Goal: Task Accomplishment & Management: Manage account settings

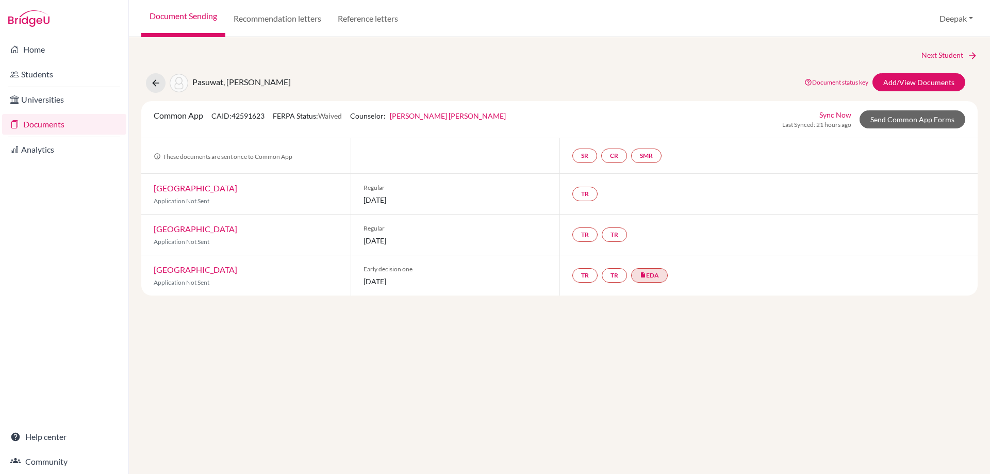
click at [622, 66] on div "Next Student Pasuwat, Asiwan Document status key TR Requirement. Document not u…" at bounding box center [559, 173] width 836 height 246
click at [898, 123] on link "Send Common App Forms" at bounding box center [913, 119] width 106 height 18
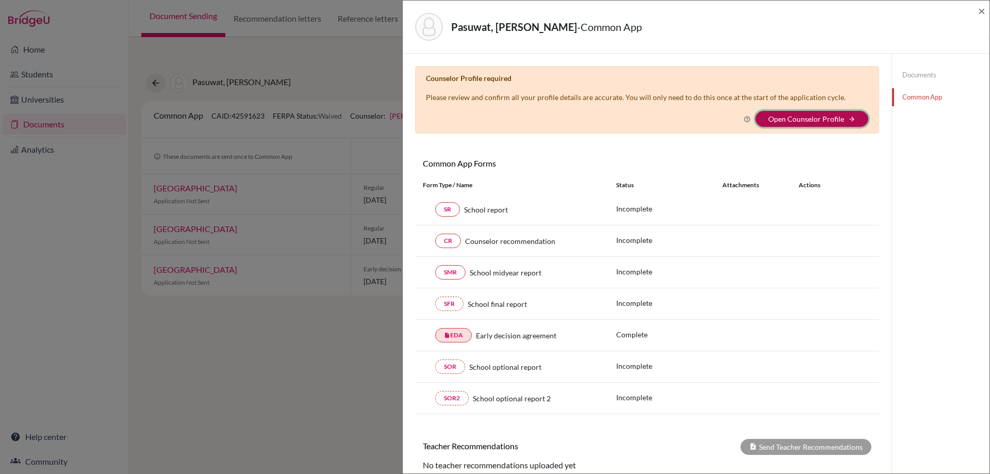
click at [848, 120] on icon "arrow_forward" at bounding box center [851, 119] width 7 height 7
click at [772, 119] on link "Open Counselor Profile" at bounding box center [806, 118] width 76 height 9
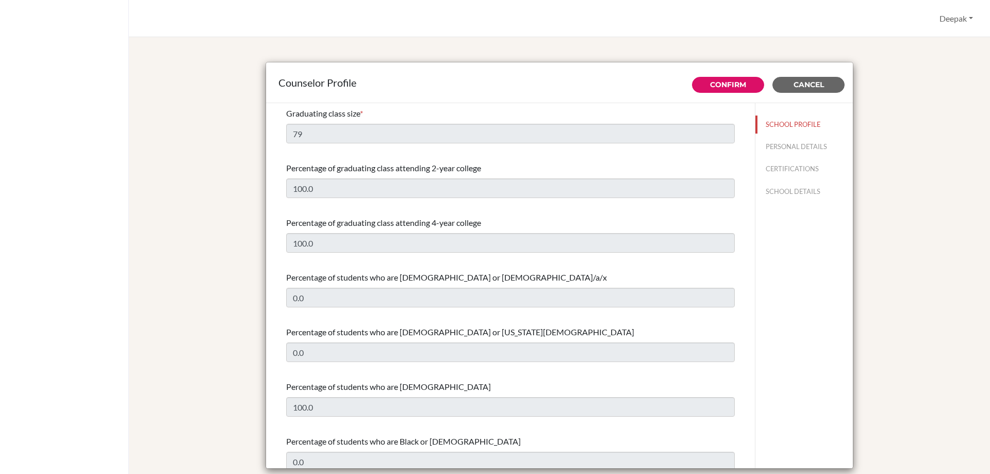
select select "1"
select select "345055"
click at [776, 116] on button "SCHOOL PROFILE" at bounding box center [804, 125] width 97 height 18
click at [775, 119] on button "SCHOOL PROFILE" at bounding box center [804, 125] width 97 height 18
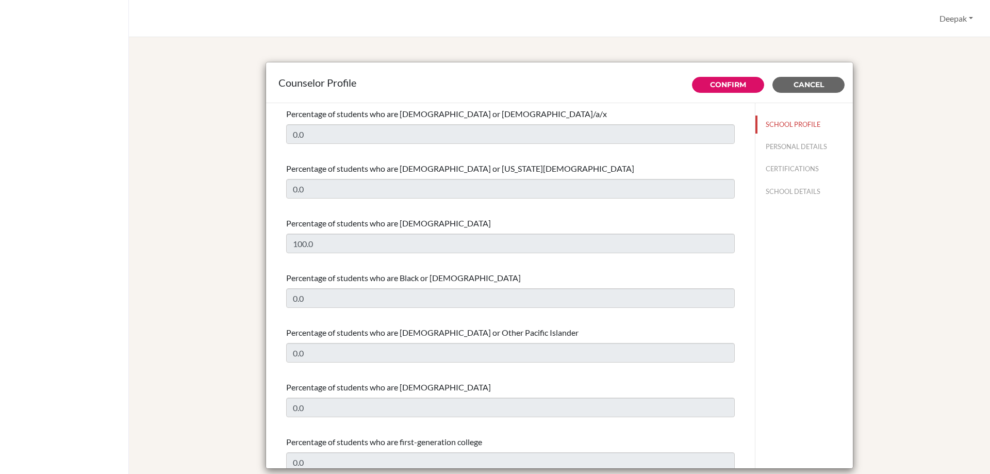
click at [904, 102] on div "Counselor Profile Confirm Cancel Graduating class size * 79 Percentage of gradu…" at bounding box center [559, 267] width 836 height 434
click at [807, 85] on span "Cancel" at bounding box center [809, 84] width 30 height 9
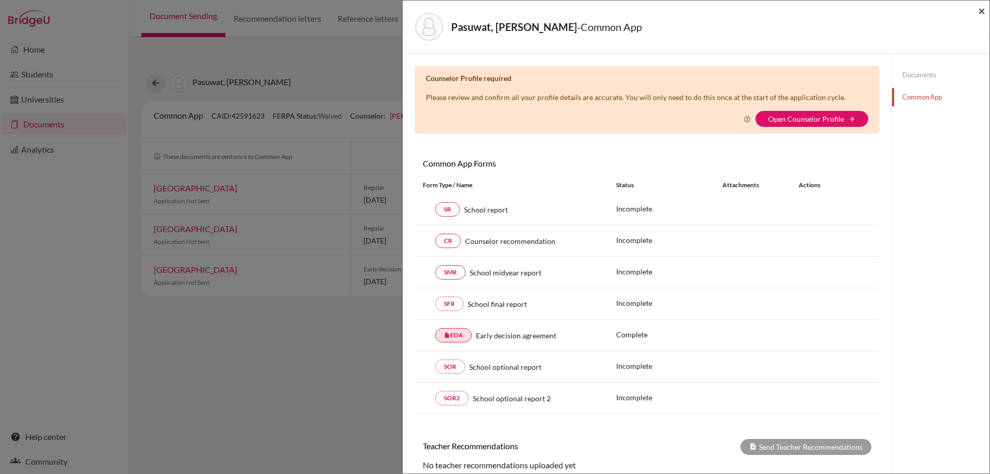
click at [980, 11] on span "×" at bounding box center [981, 10] width 7 height 15
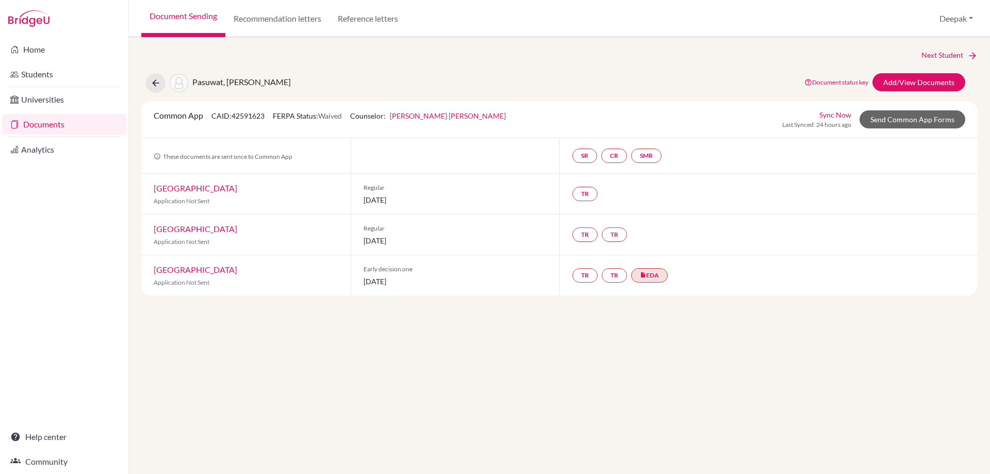
click at [214, 80] on span "Pasuwat, Asiwan" at bounding box center [241, 82] width 99 height 10
drag, startPoint x: 177, startPoint y: 84, endPoint x: 141, endPoint y: 104, distance: 41.1
click at [177, 84] on img at bounding box center [179, 83] width 19 height 19
click at [76, 121] on link "Documents" at bounding box center [64, 124] width 124 height 21
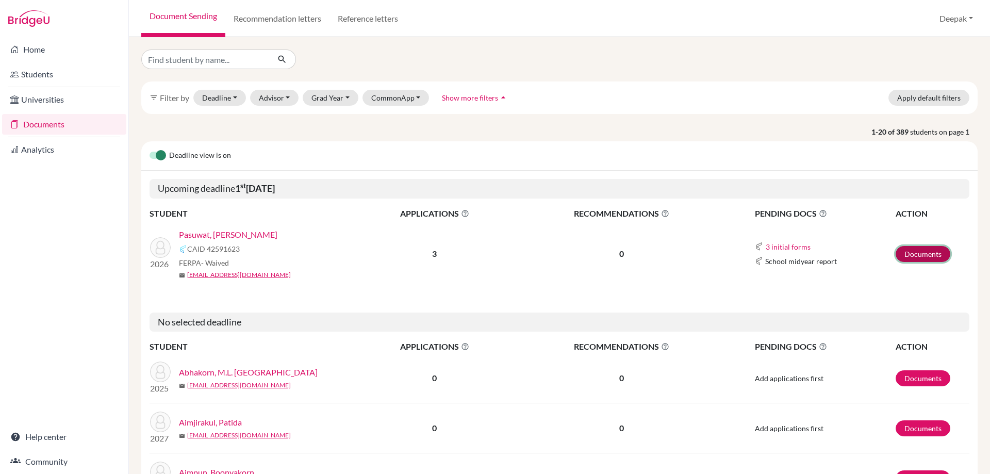
click at [906, 252] on link "Documents" at bounding box center [923, 254] width 55 height 16
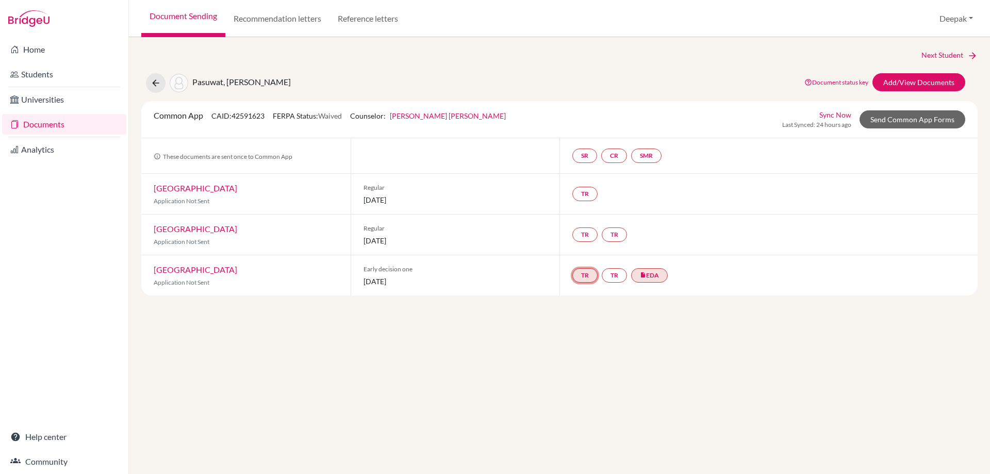
click at [589, 276] on link "TR" at bounding box center [584, 275] width 25 height 14
click at [680, 194] on div "TR" at bounding box center [769, 194] width 418 height 40
click at [653, 155] on link "SMR" at bounding box center [646, 156] width 30 height 14
click at [617, 154] on link "CR" at bounding box center [614, 156] width 26 height 14
click at [603, 125] on link "Counselor recommendation" at bounding box center [615, 124] width 90 height 9
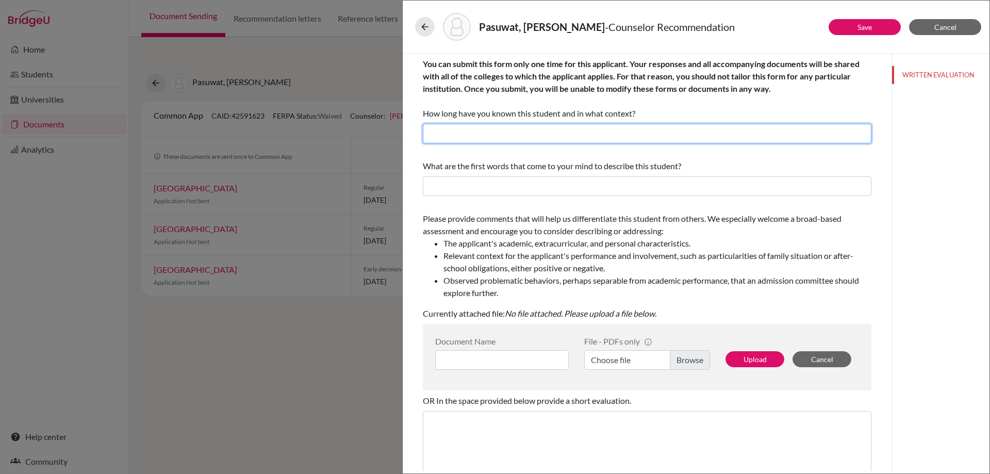
click at [508, 138] on input "text" at bounding box center [647, 134] width 449 height 20
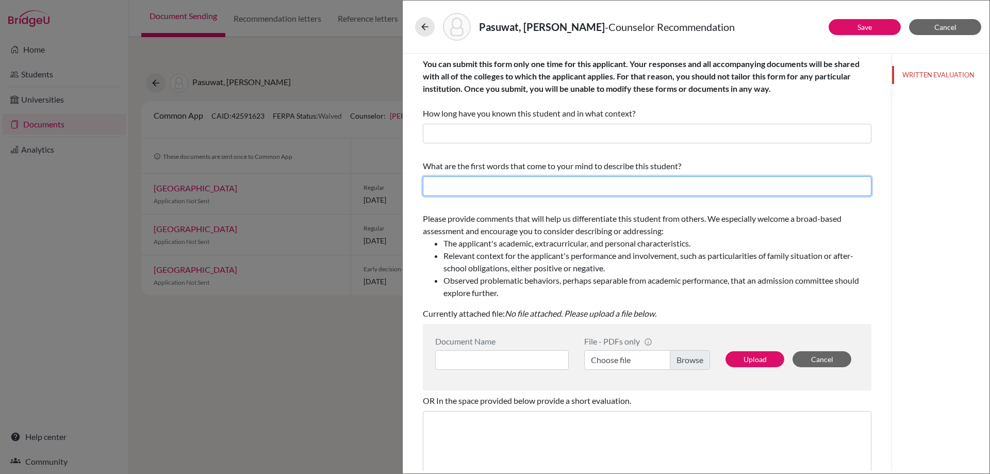
click at [447, 181] on input "text" at bounding box center [647, 186] width 449 height 20
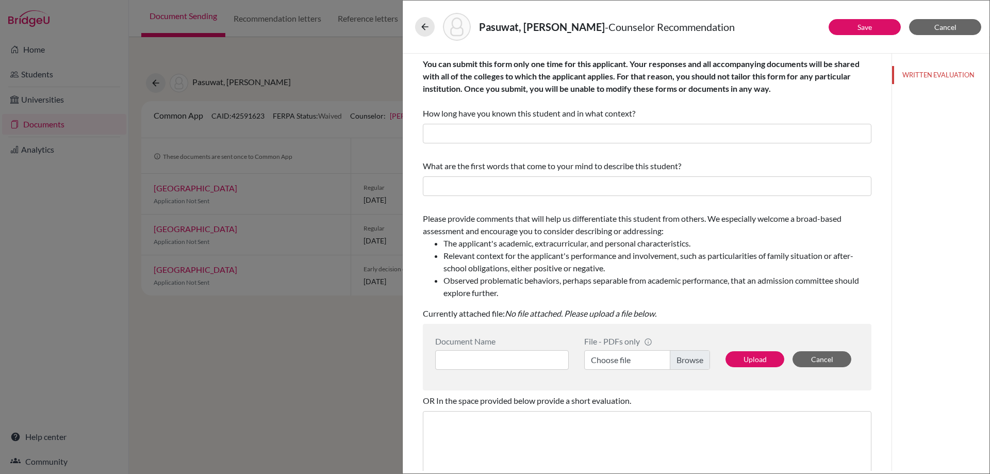
click at [730, 232] on div "Please provide comments that will help us differentiate this student from other…" at bounding box center [647, 255] width 449 height 87
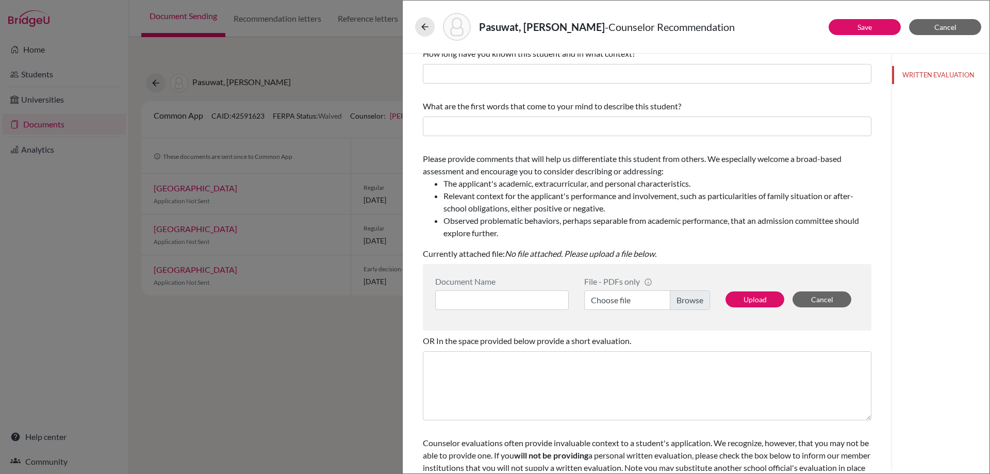
scroll to position [100, 0]
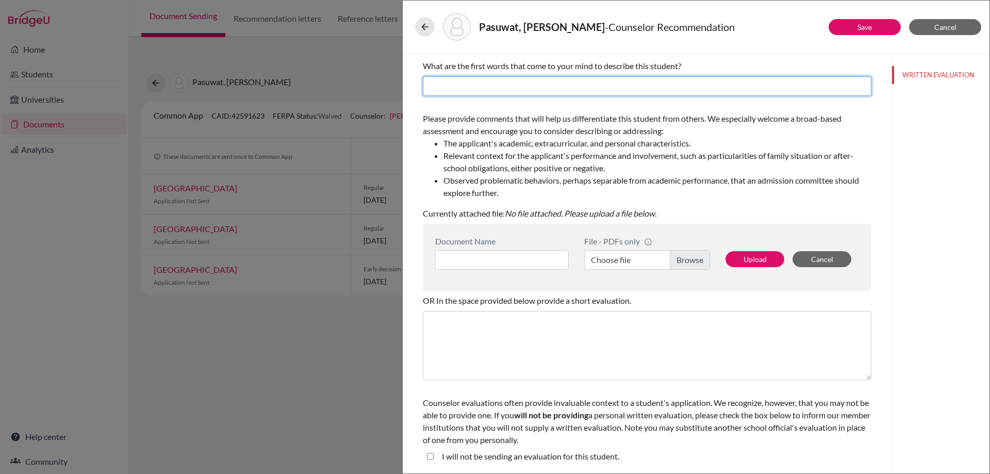
click at [612, 87] on input "text" at bounding box center [647, 86] width 449 height 20
drag, startPoint x: 612, startPoint y: 87, endPoint x: 621, endPoint y: 88, distance: 8.8
click at [612, 87] on input "text" at bounding box center [647, 86] width 449 height 20
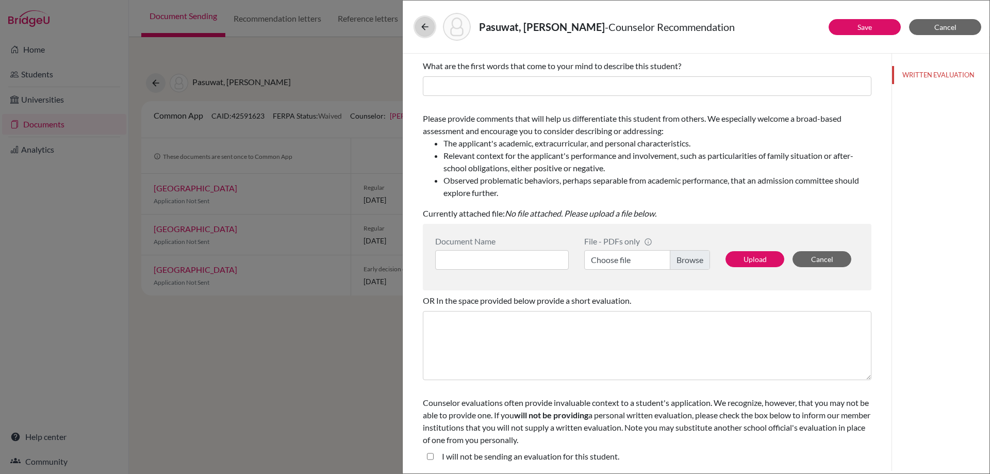
click at [424, 31] on icon at bounding box center [425, 27] width 10 height 10
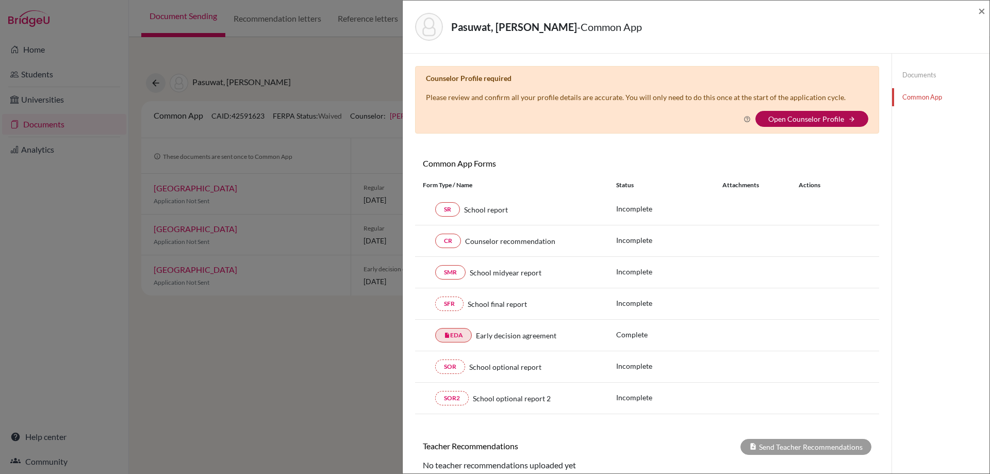
click at [785, 118] on link "Open Counselor Profile" at bounding box center [806, 118] width 76 height 9
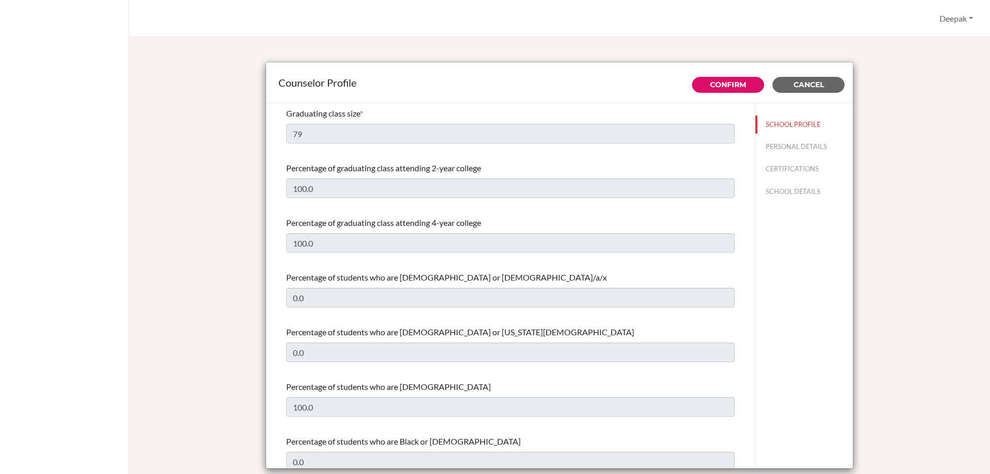
select select "1"
select select "345055"
click at [784, 141] on button "PERSONAL DETAILS" at bounding box center [804, 147] width 97 height 18
type input "Deepak"
type input "Lopchan Tamang"
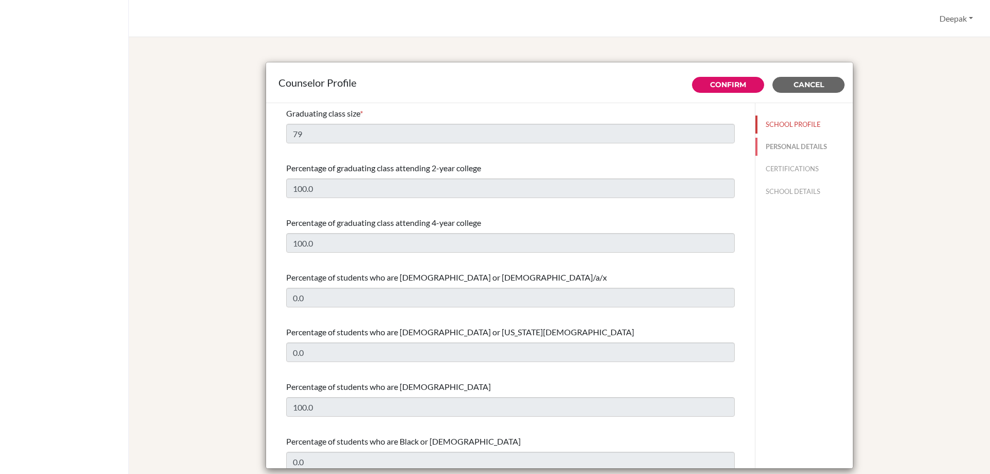
type input "Advisor"
type input "66.23913593"
type input "deepakl@eis.ac.th"
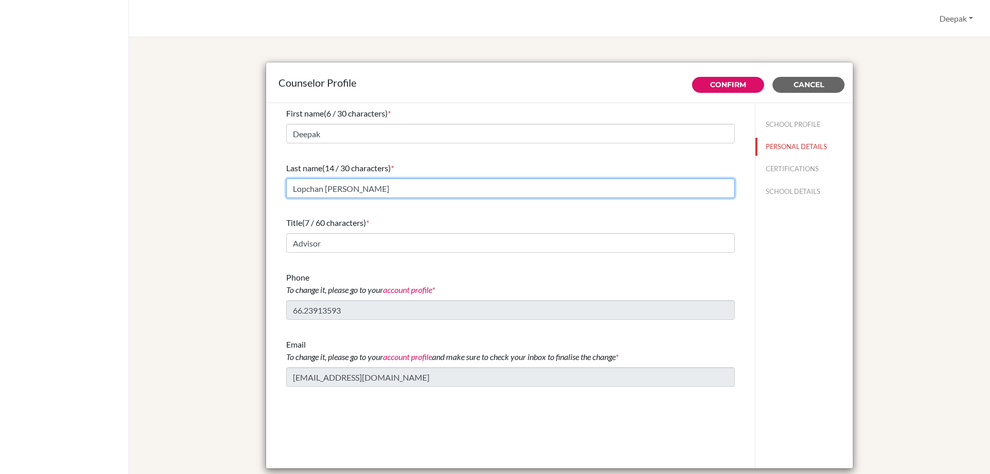
click at [411, 194] on input "Lopchan Tamang" at bounding box center [510, 188] width 449 height 20
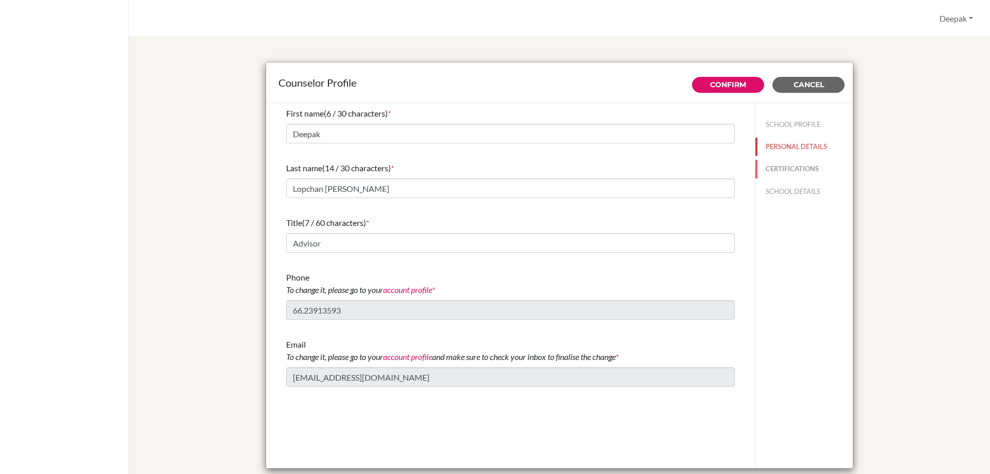
click at [783, 167] on button "CERTIFICATIONS" at bounding box center [804, 169] width 97 height 18
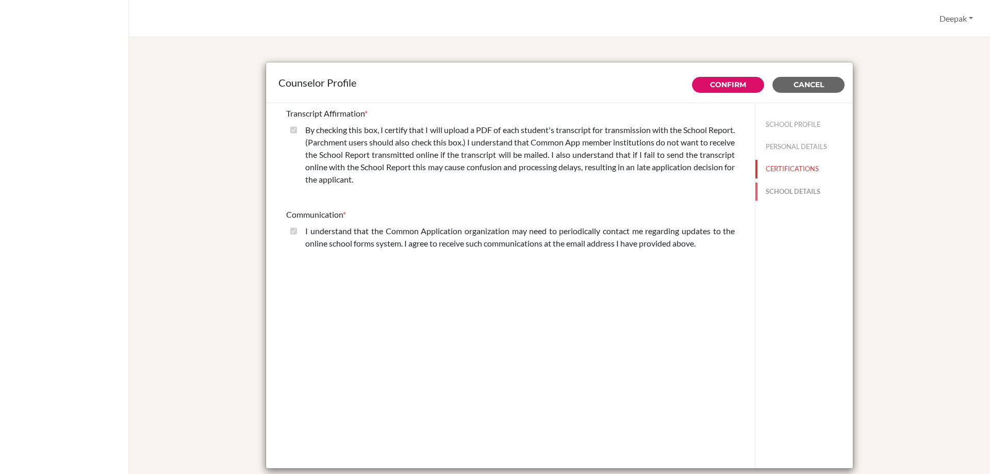
click at [796, 195] on button "SCHOOL DETAILS" at bounding box center [804, 192] width 97 height 18
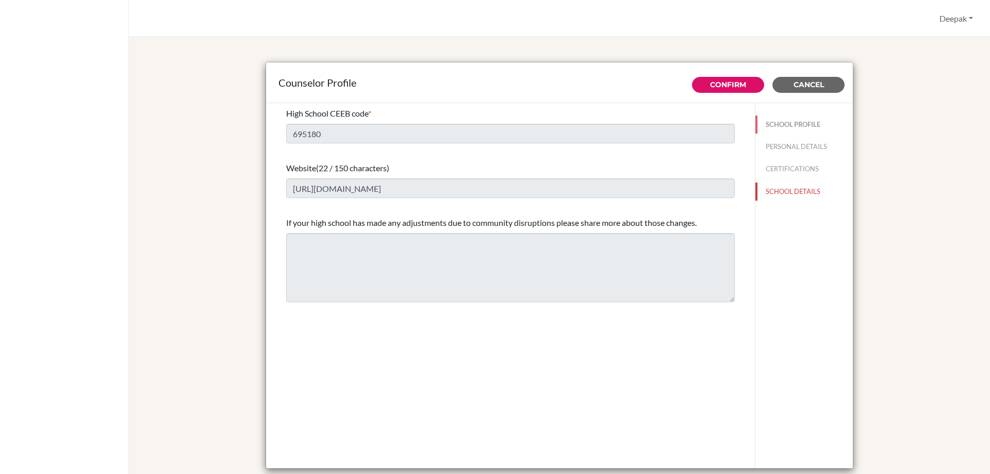
click at [785, 122] on button "SCHOOL PROFILE" at bounding box center [804, 125] width 97 height 18
type input "79"
type input "100.0"
select select "1"
select select "345055"
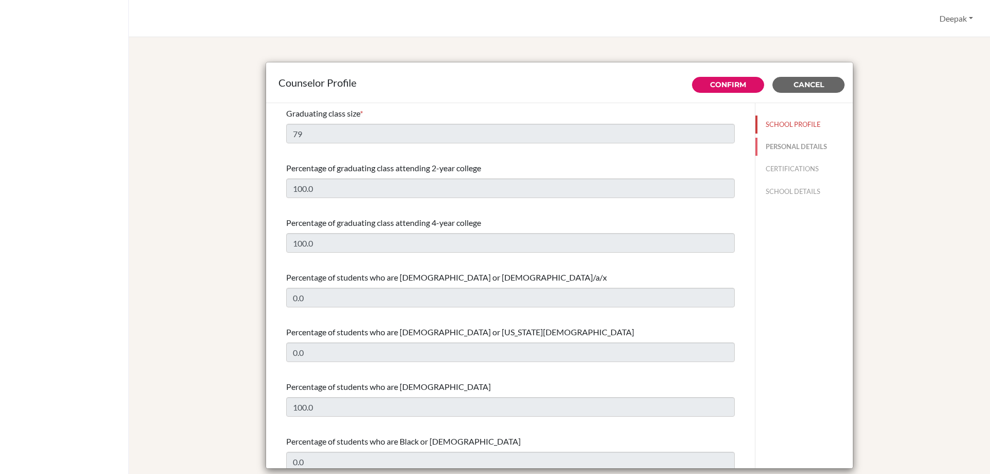
click at [789, 146] on button "PERSONAL DETAILS" at bounding box center [804, 147] width 97 height 18
type input "Deepak"
type input "Lopchan Tamang"
type input "66.23913593"
type input "deepakl@eis.ac.th"
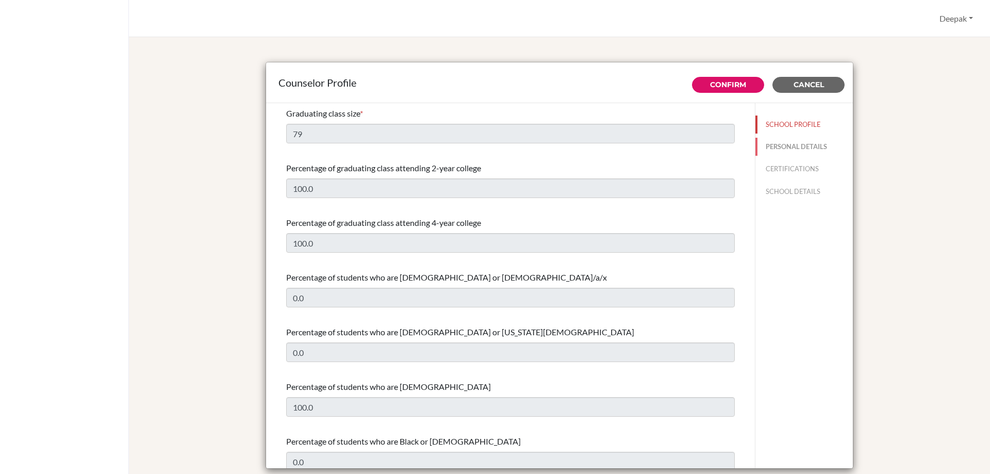
type input "Advisor"
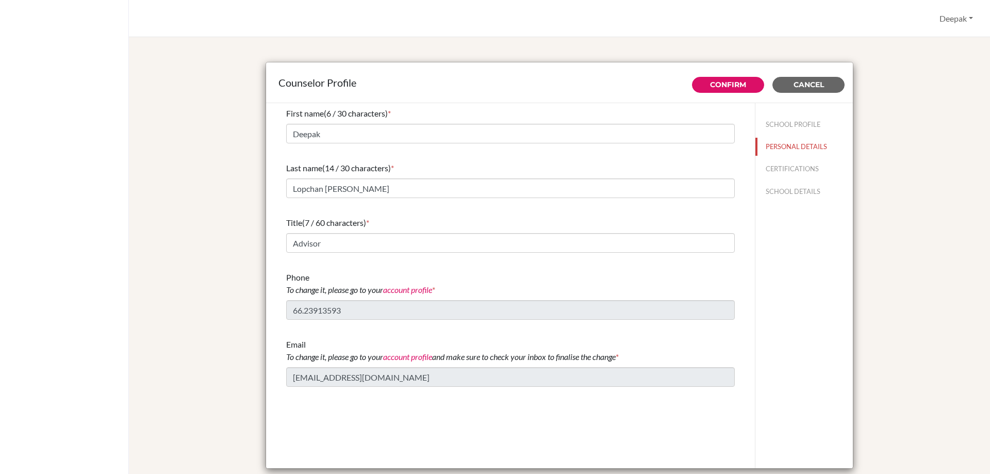
click at [911, 105] on div "Counselor Profile Confirm Cancel First name (6 / 30 characters) * Deepak Last n…" at bounding box center [559, 267] width 836 height 434
click at [876, 123] on div "Counselor Profile Confirm Cancel First name (6 / 30 characters) * Deepak Last n…" at bounding box center [559, 267] width 836 height 434
click at [796, 126] on button "SCHOOL PROFILE" at bounding box center [804, 125] width 97 height 18
type input "79"
type input "100.0"
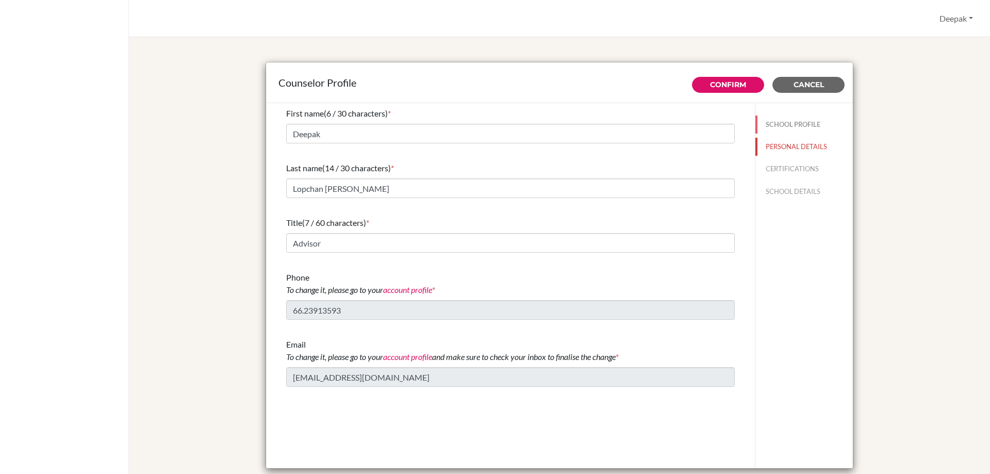
type input "0.0"
type input "100.0"
select select "1"
select select "345055"
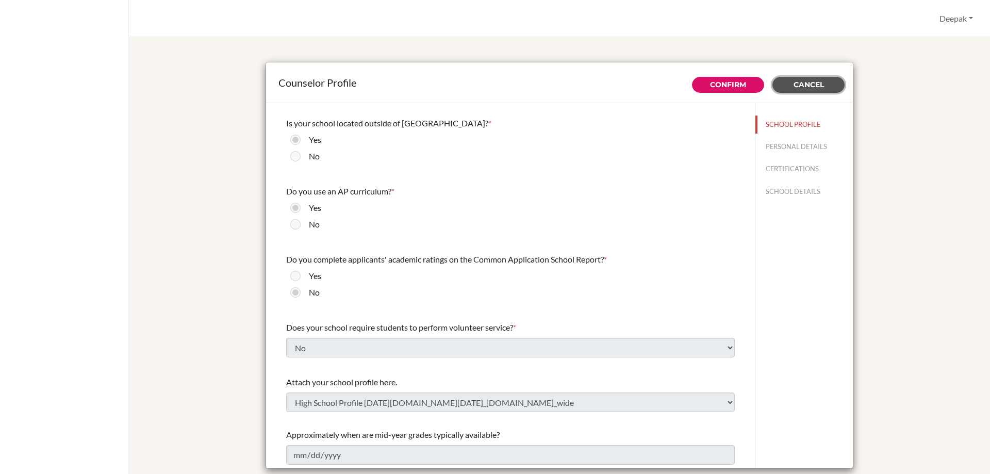
drag, startPoint x: 807, startPoint y: 85, endPoint x: 809, endPoint y: 99, distance: 14.6
click at [808, 85] on span "Cancel" at bounding box center [809, 84] width 30 height 9
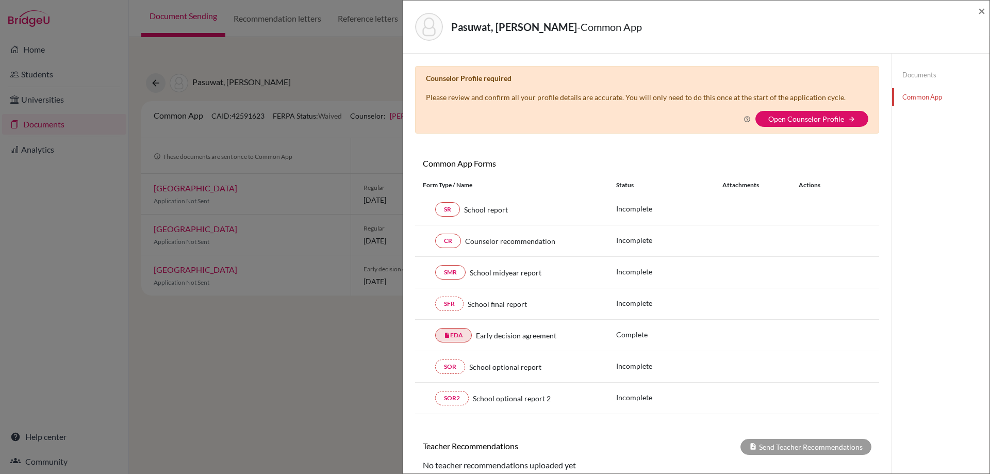
click at [898, 162] on div "Documents Common App" at bounding box center [941, 318] width 98 height 528
click at [982, 13] on span "×" at bounding box center [981, 10] width 7 height 15
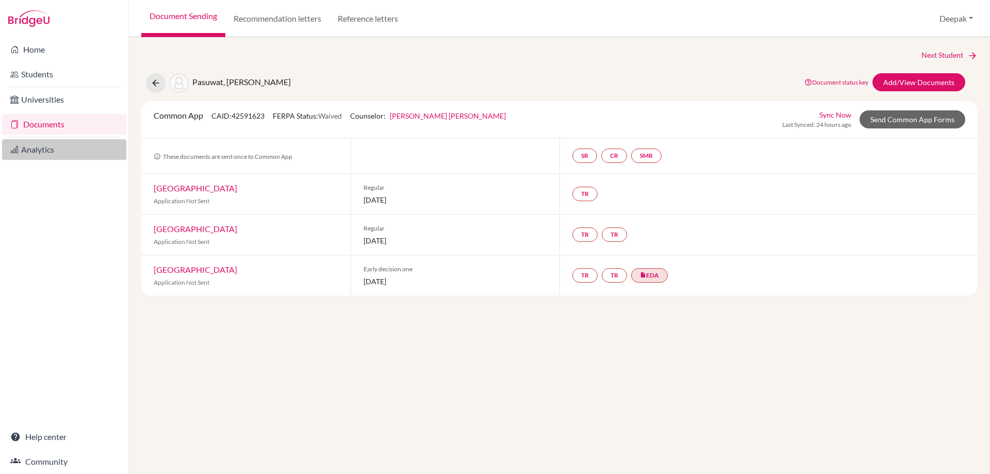
click at [45, 149] on link "Analytics" at bounding box center [64, 149] width 124 height 21
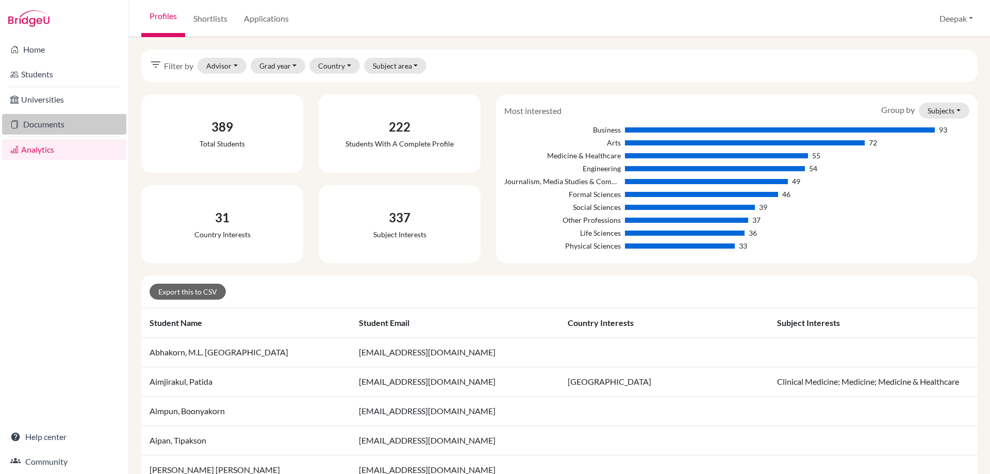
click at [46, 122] on link "Documents" at bounding box center [64, 124] width 124 height 21
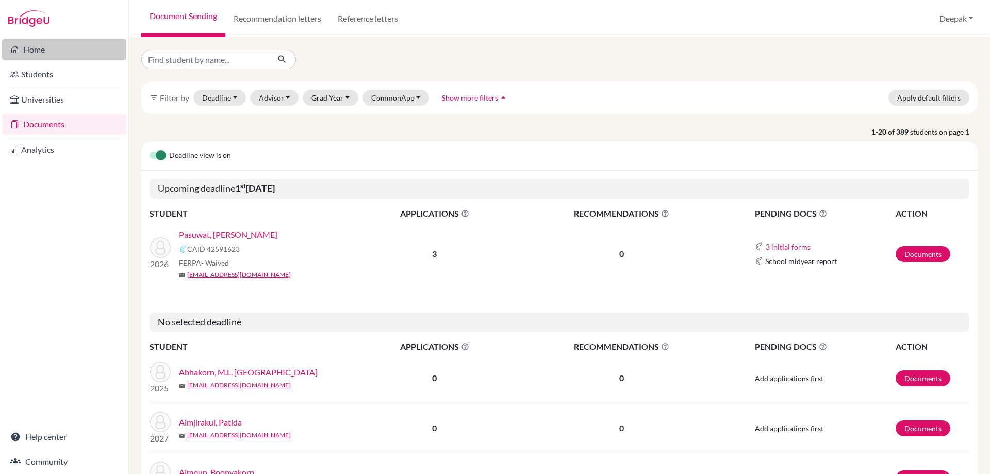
click at [38, 47] on link "Home" at bounding box center [64, 49] width 124 height 21
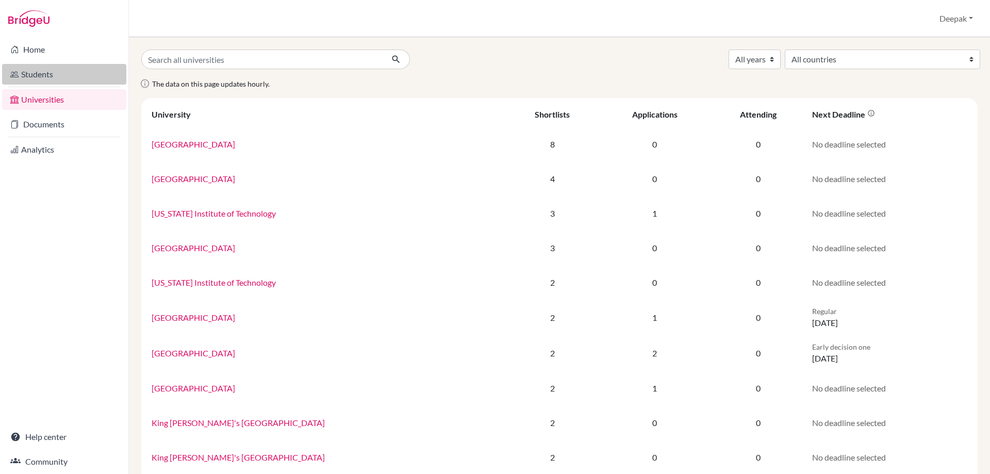
click at [61, 75] on link "Students" at bounding box center [64, 74] width 124 height 21
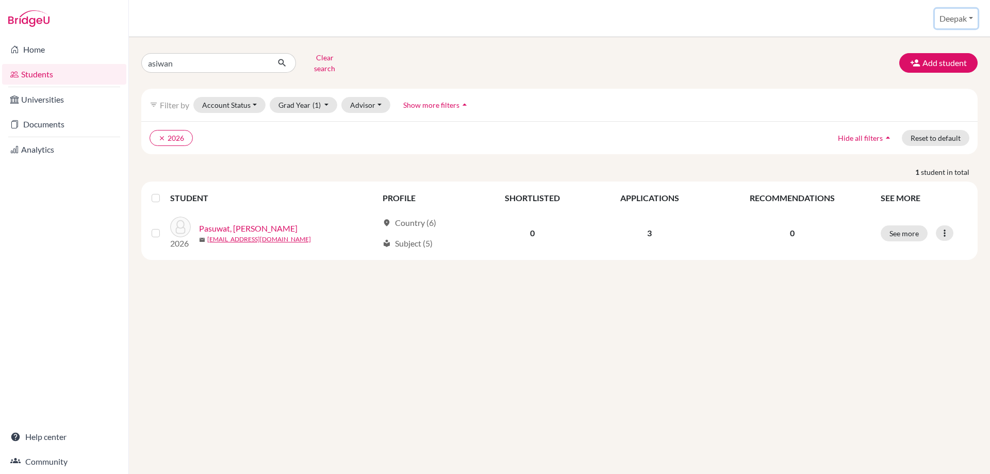
click at [956, 17] on button "Deepak" at bounding box center [956, 19] width 43 height 20
click at [940, 59] on link "School Settings" at bounding box center [938, 59] width 81 height 17
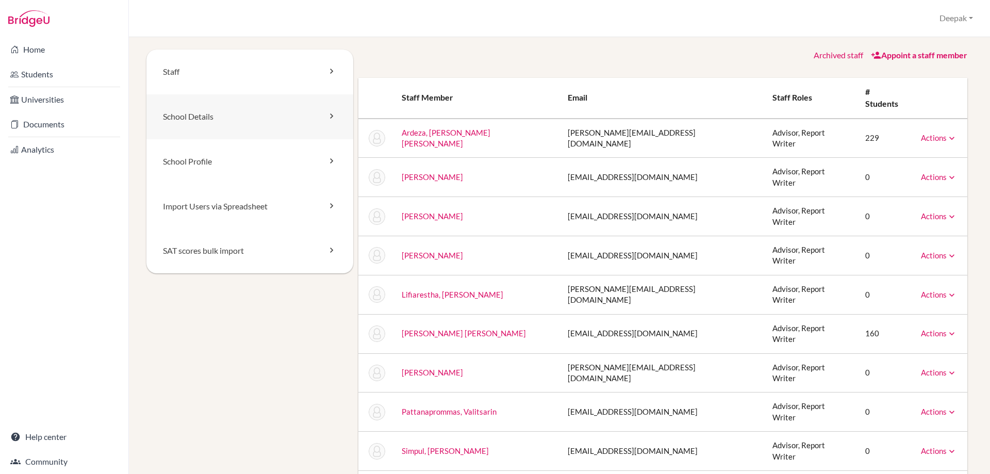
click at [252, 117] on link "School Details" at bounding box center [249, 116] width 207 height 45
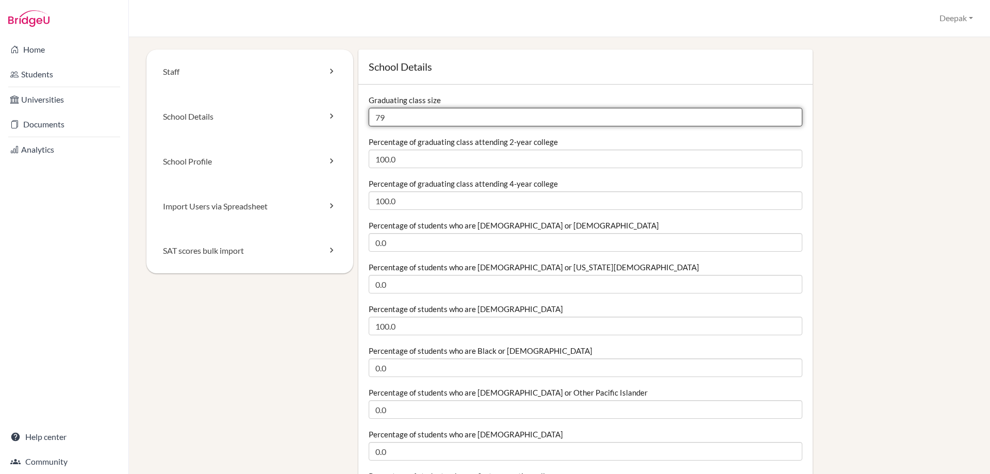
click at [399, 119] on input "79" at bounding box center [586, 117] width 434 height 19
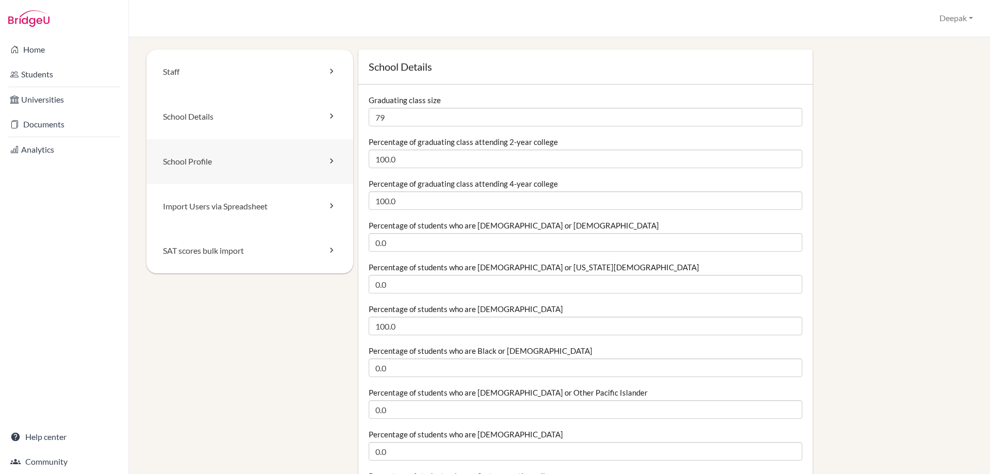
click at [282, 167] on link "School Profile" at bounding box center [249, 161] width 207 height 45
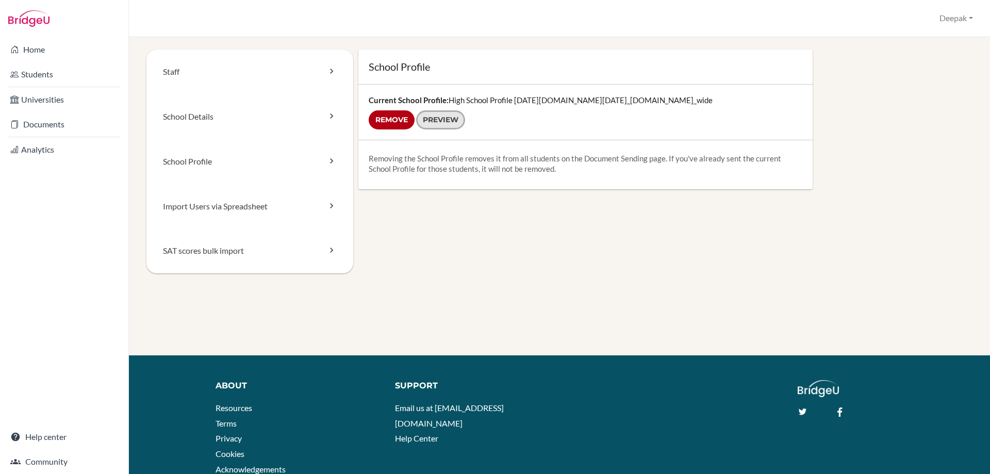
click at [436, 120] on link "Preview" at bounding box center [440, 119] width 49 height 19
click at [251, 207] on link "Import Users via Spreadsheet" at bounding box center [249, 206] width 207 height 45
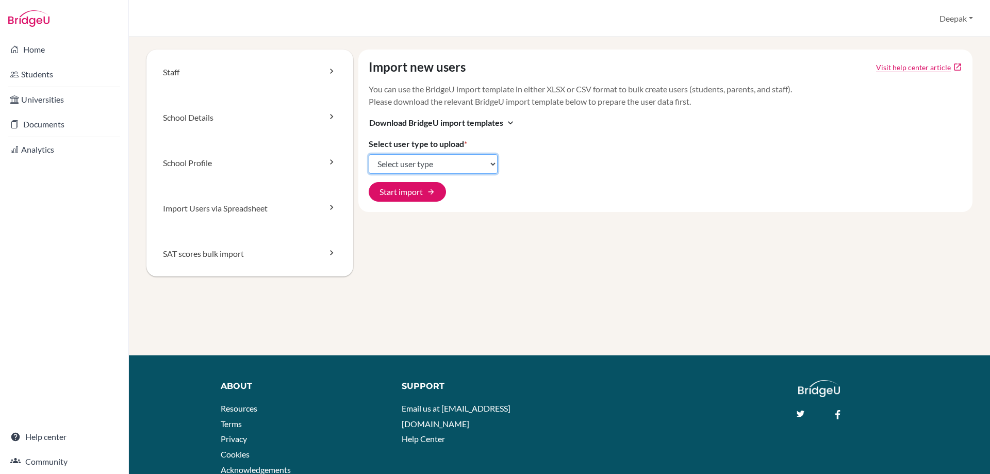
click at [432, 165] on select "Select user type Students Students and parents Parents Advisors Report writers" at bounding box center [433, 164] width 129 height 20
click at [466, 248] on div "Import new users Visit help center article open_in_new You can use the BridgeU …" at bounding box center [663, 176] width 620 height 252
click at [253, 252] on link "SAT scores bulk import" at bounding box center [249, 253] width 207 height 45
click at [255, 78] on link "Staff" at bounding box center [249, 72] width 207 height 45
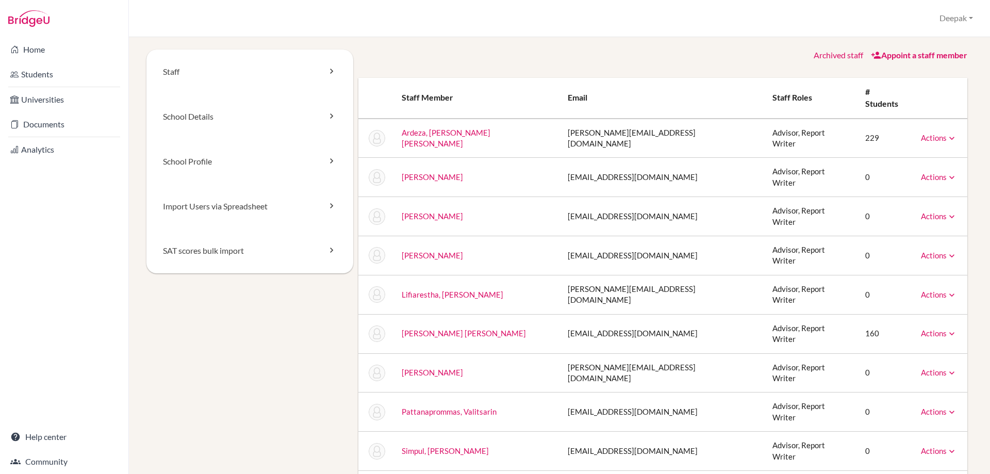
click at [947, 133] on icon at bounding box center [952, 138] width 10 height 10
click at [904, 177] on link "Archive" at bounding box center [913, 184] width 88 height 15
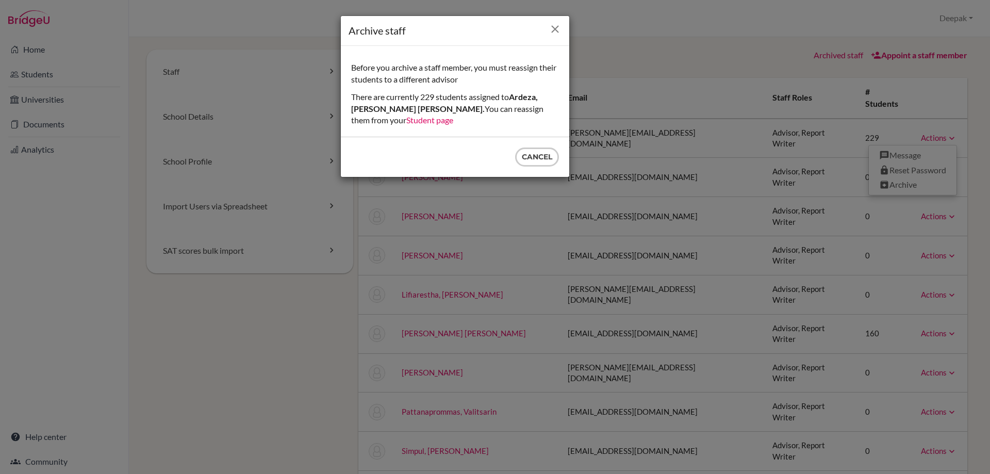
click at [553, 30] on icon "Close" at bounding box center [555, 29] width 13 height 13
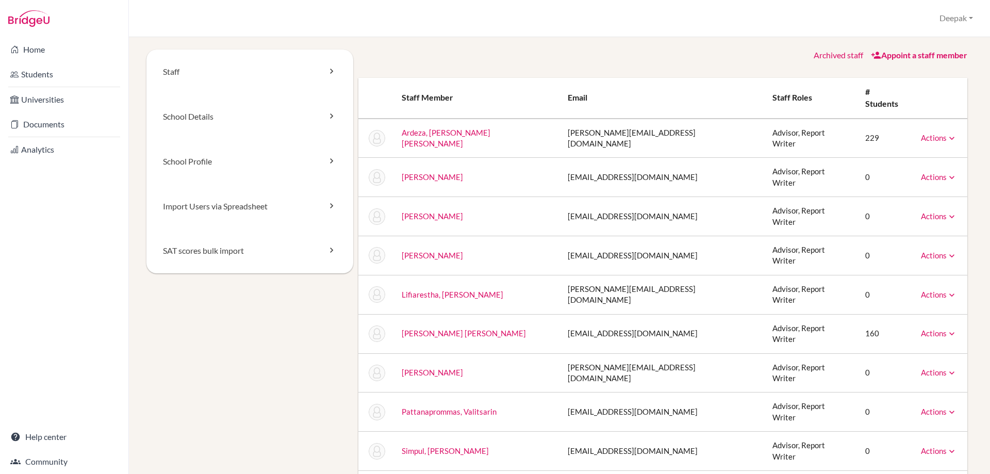
click at [947, 251] on icon at bounding box center [952, 256] width 10 height 10
click at [883, 295] on link "Archive" at bounding box center [913, 302] width 88 height 15
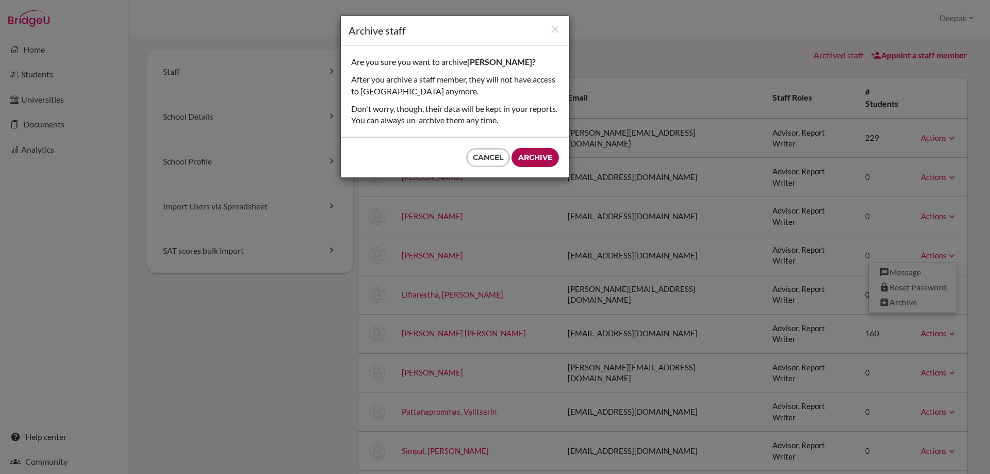
drag, startPoint x: 524, startPoint y: 156, endPoint x: 563, endPoint y: 179, distance: 44.9
click at [524, 155] on input "Archive" at bounding box center [535, 157] width 47 height 19
type input "Archive"
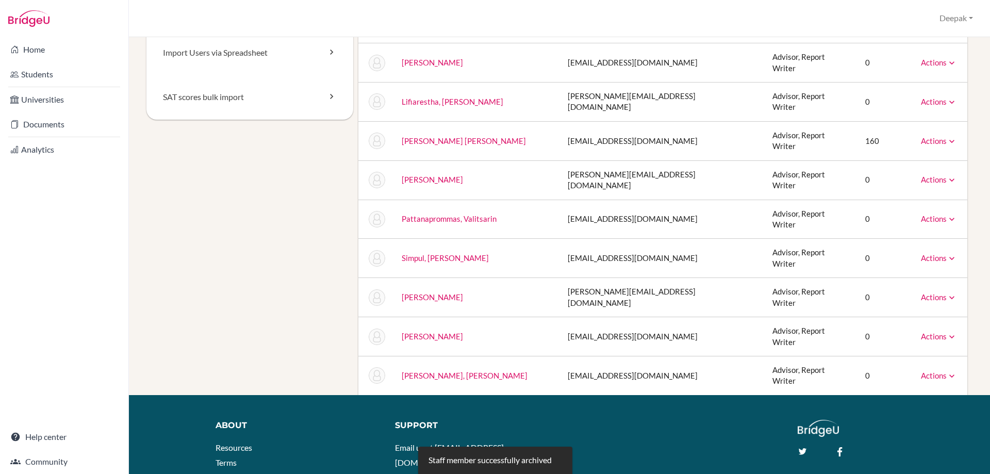
scroll to position [170, 0]
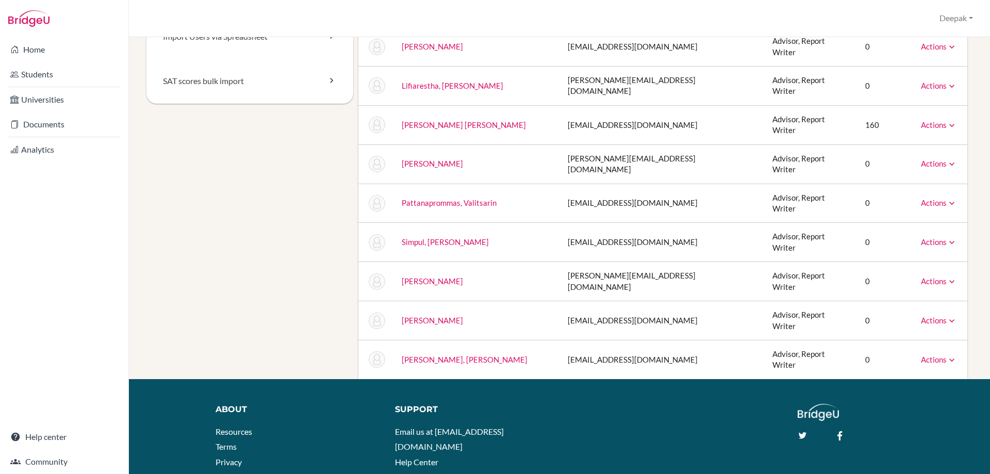
click at [947, 316] on icon at bounding box center [952, 321] width 10 height 10
click at [899, 330] on link "Unarchive" at bounding box center [915, 337] width 81 height 15
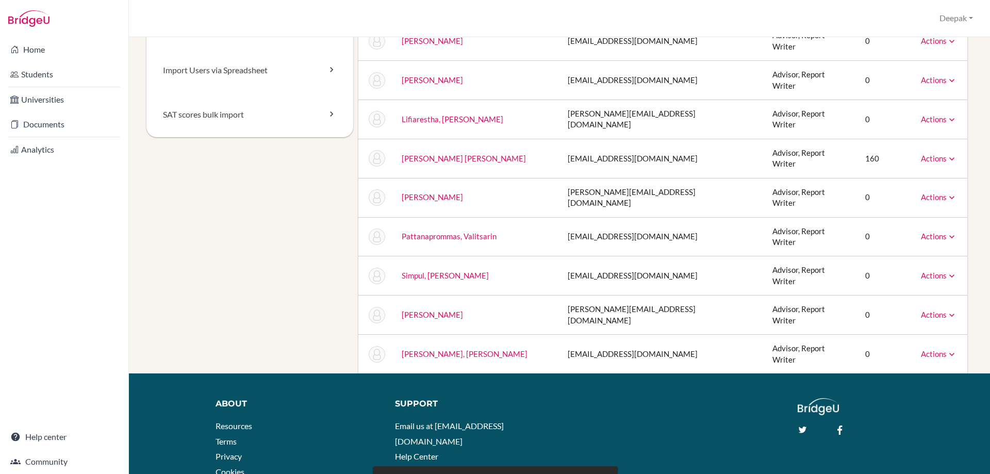
click at [905, 398] on div "About Resources Terms Privacy Cookies Acknowledgements Support Email us at hi@b…" at bounding box center [559, 449] width 861 height 102
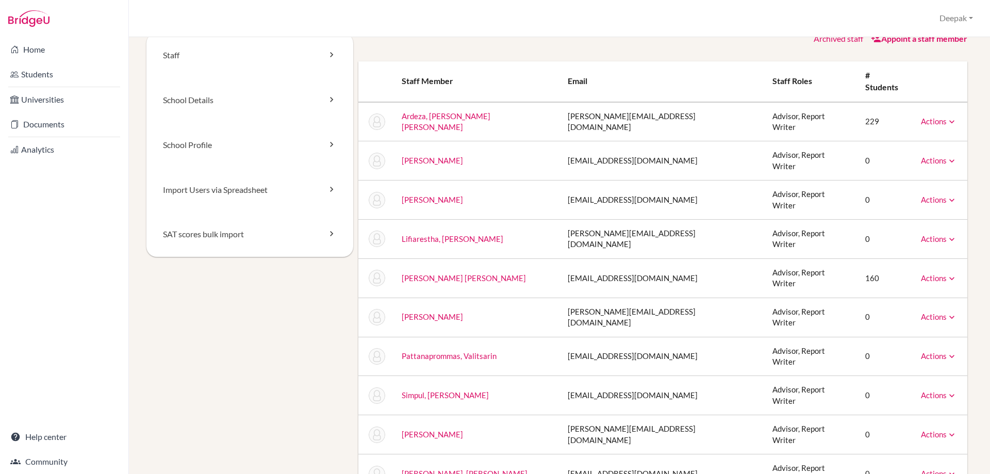
scroll to position [0, 0]
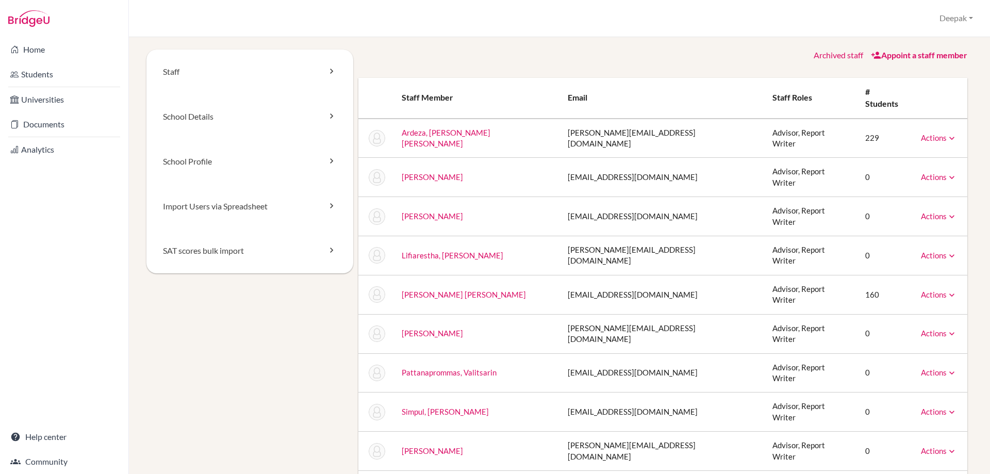
click at [821, 53] on link "Archived staff" at bounding box center [839, 55] width 50 height 10
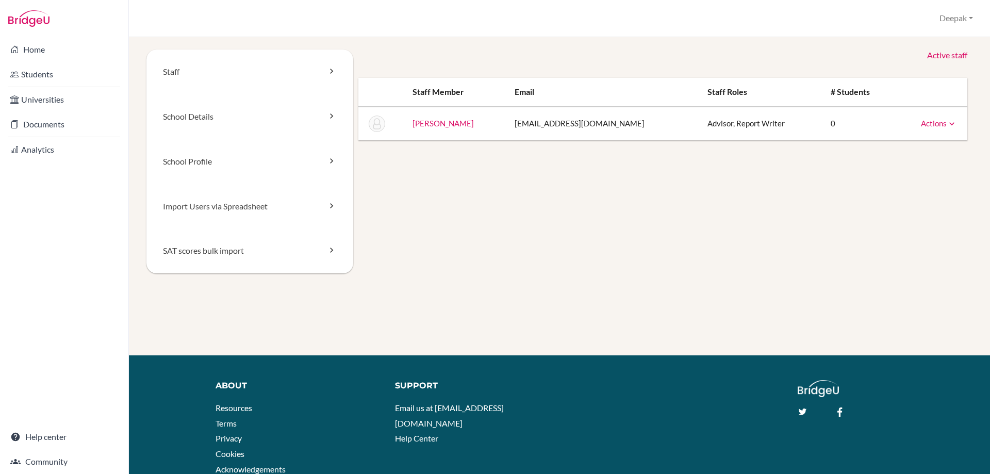
click at [937, 120] on link "Actions" at bounding box center [939, 123] width 36 height 9
click at [907, 189] on div "Staff School Details School Profile Import Users via Spreadsheet SAT scores bul…" at bounding box center [559, 174] width 826 height 249
click at [262, 168] on link "School Profile" at bounding box center [249, 161] width 207 height 45
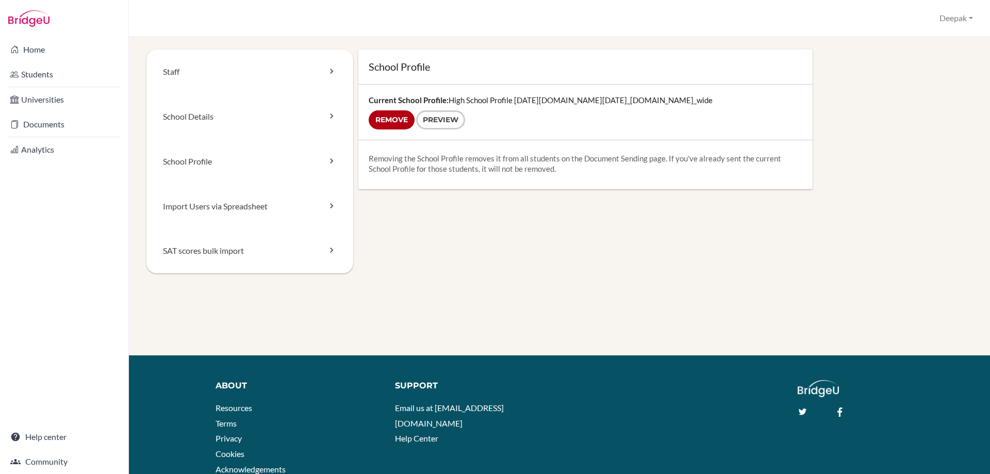
click at [259, 137] on link "School Details" at bounding box center [249, 116] width 207 height 45
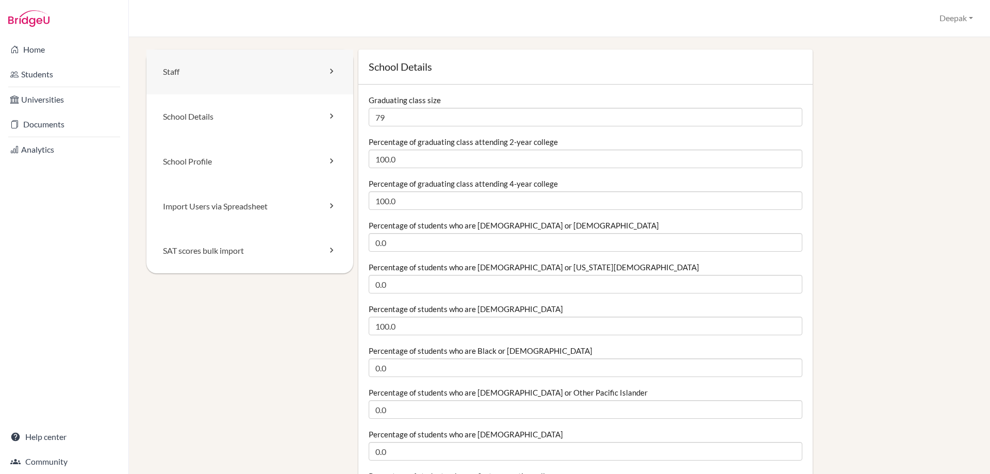
click at [235, 71] on link "Staff" at bounding box center [249, 72] width 207 height 45
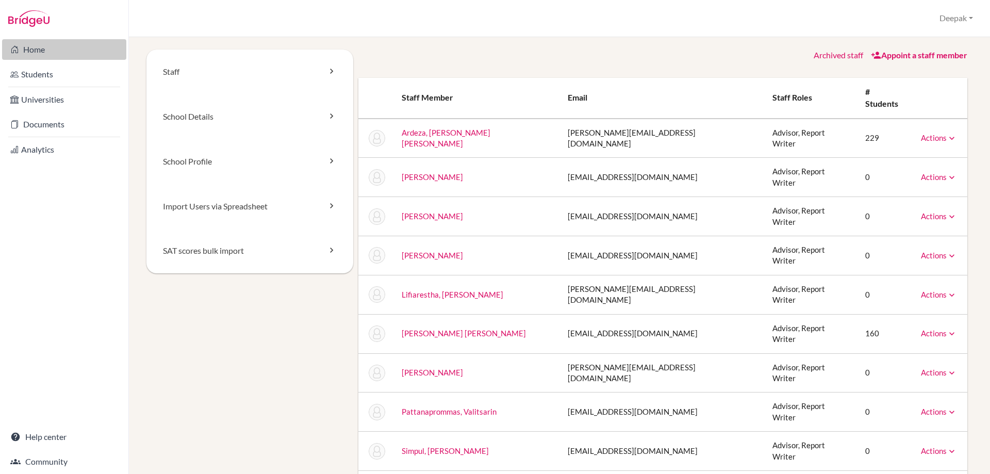
click at [64, 46] on link "Home" at bounding box center [64, 49] width 124 height 21
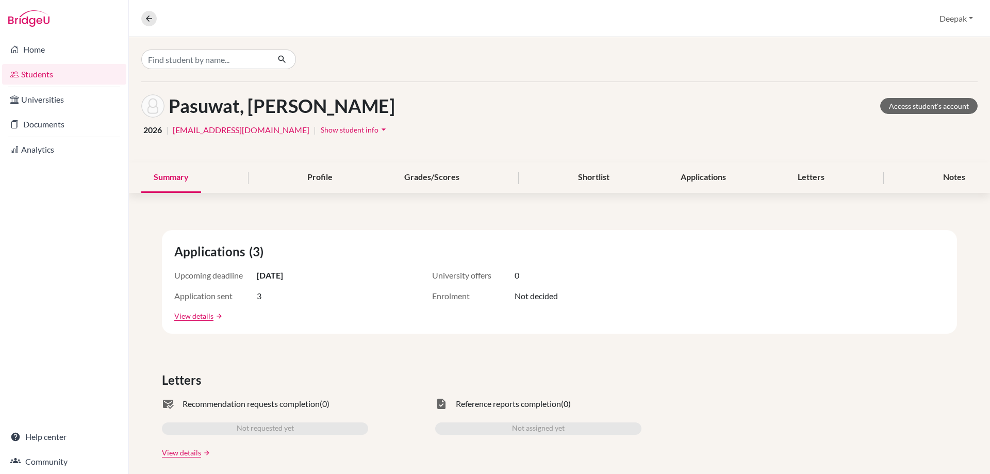
click at [379, 129] on icon "arrow_drop_down" at bounding box center [384, 129] width 10 height 10
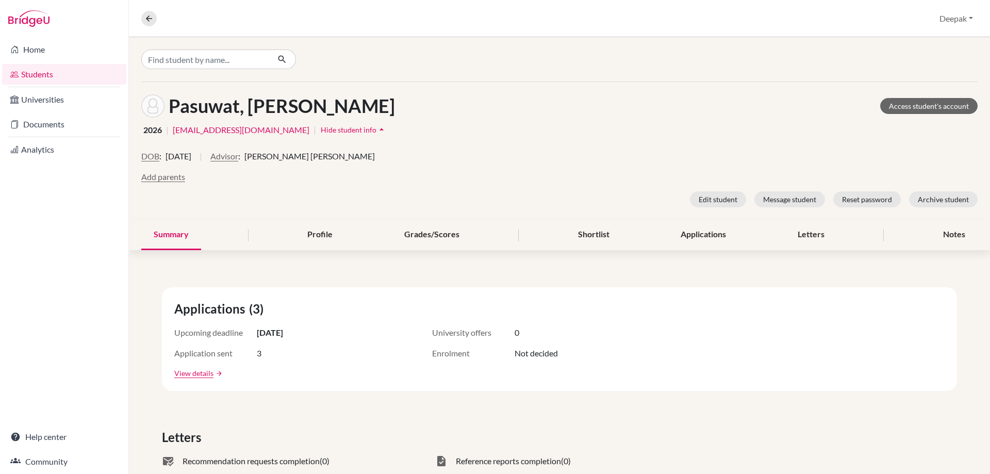
click at [514, 143] on div "Pasuwat, Asiwan Access student's account 2026 | pasuwatasiwan@gmail.com | Hide …" at bounding box center [559, 151] width 861 height 138
click at [79, 53] on link "Home" at bounding box center [64, 49] width 124 height 21
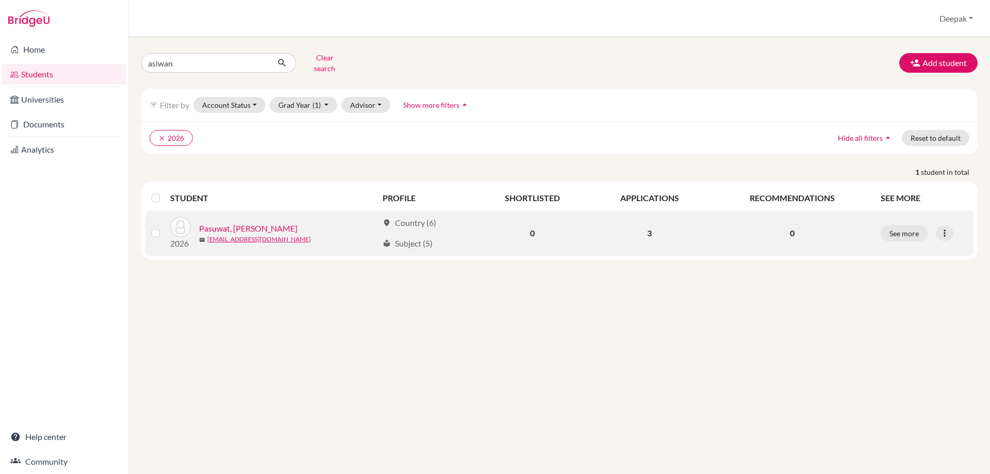
click at [218, 222] on link "Pasuwat, [PERSON_NAME]" at bounding box center [248, 228] width 99 height 12
